Goal: Transaction & Acquisition: Subscribe to service/newsletter

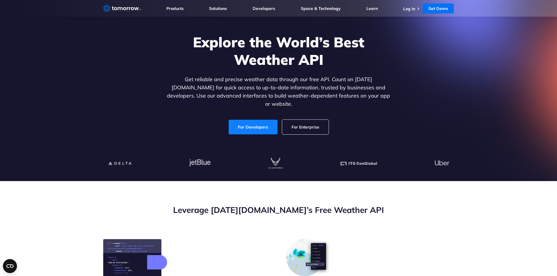
click at [251, 120] on link "For Developers" at bounding box center [253, 127] width 49 height 15
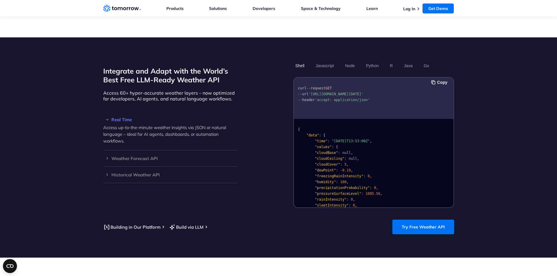
scroll to position [468, 0]
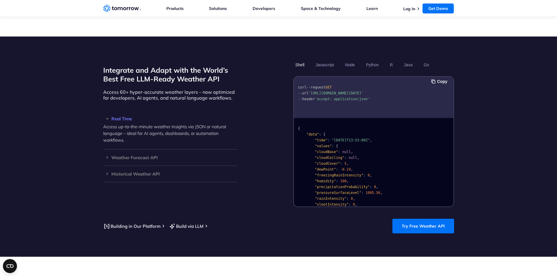
click at [324, 144] on span ""values"" at bounding box center [323, 146] width 17 height 4
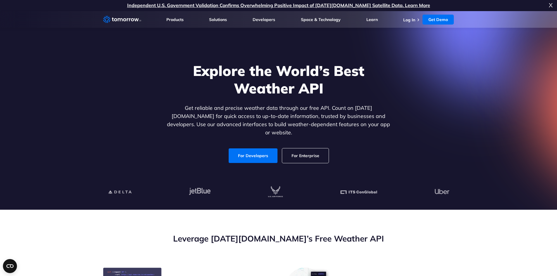
scroll to position [0, 0]
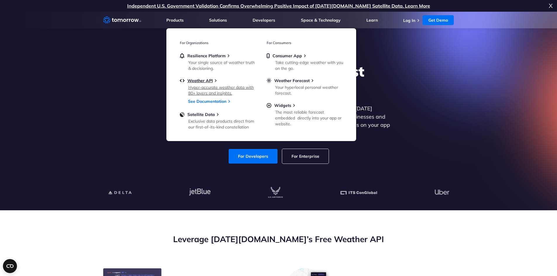
click at [197, 85] on div "Hyper-accurate weather data with 80+ layers and insights." at bounding box center [222, 90] width 68 height 12
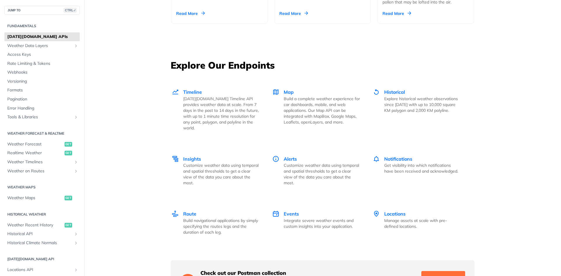
scroll to position [760, 0]
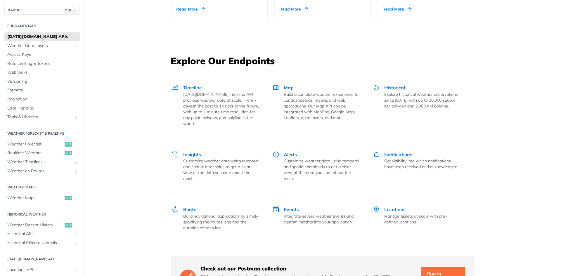
click at [404, 88] on div "Historical Explore historical weather observations since [DATE] with up to 10,0…" at bounding box center [422, 96] width 76 height 25
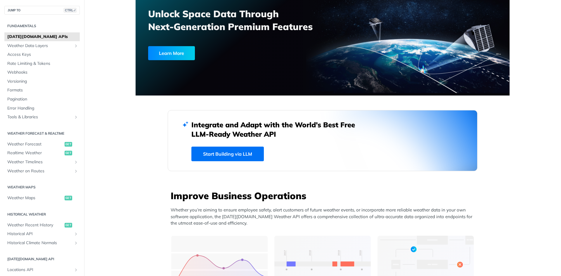
scroll to position [0, 0]
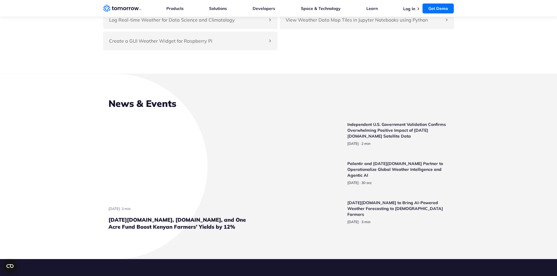
scroll to position [1374, 0]
